Goal: Find specific page/section

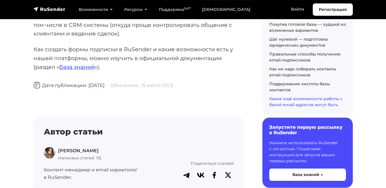
scroll to position [4092, 0]
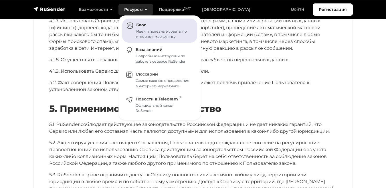
scroll to position [1778, 0]
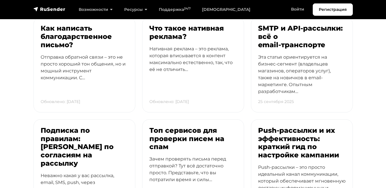
scroll to position [91, 0]
